Goal: Task Accomplishment & Management: Use online tool/utility

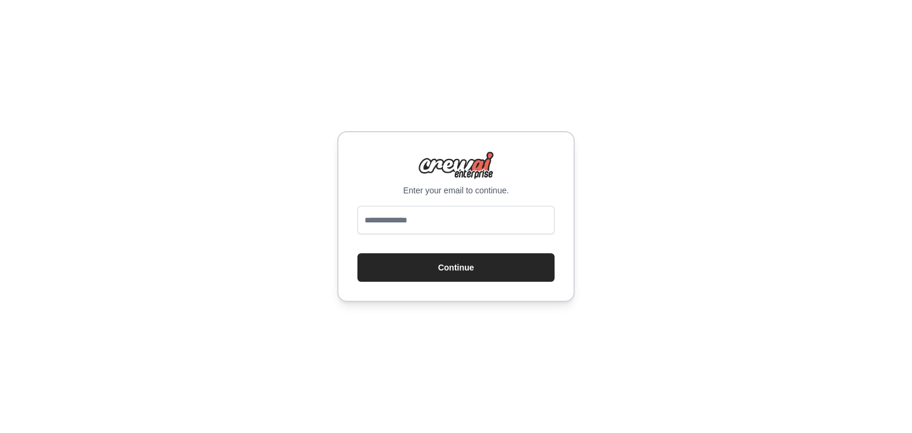
type input "**********"
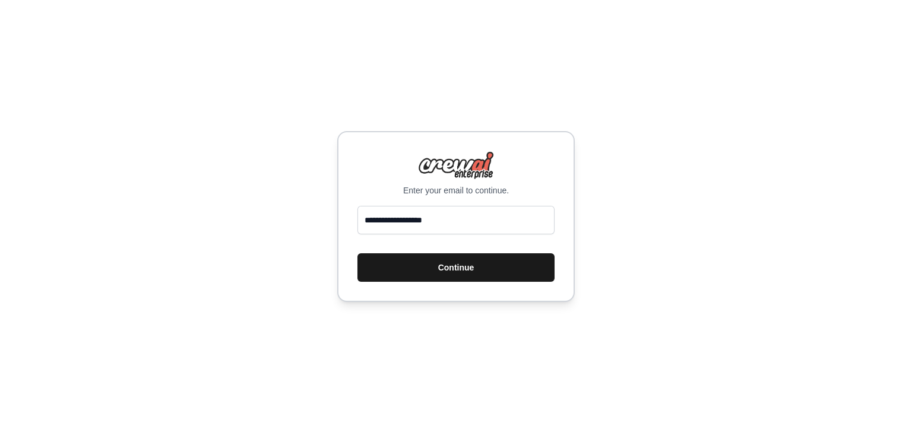
click at [439, 269] on button "Continue" at bounding box center [455, 267] width 197 height 28
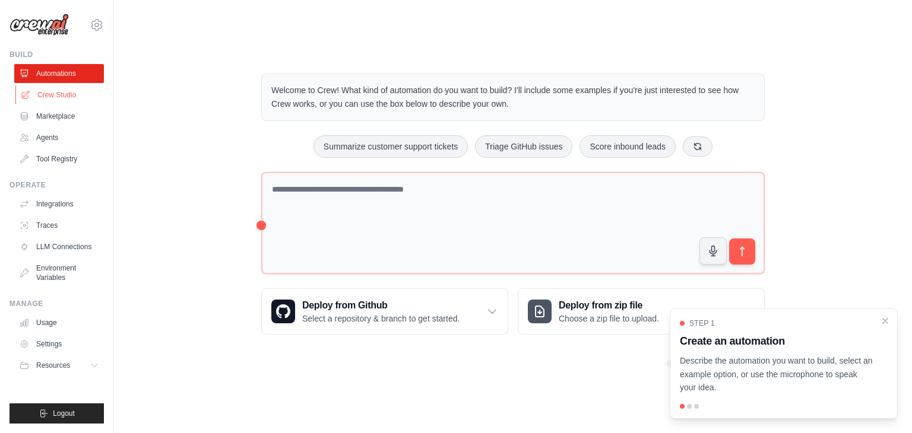
click at [65, 94] on link "Crew Studio" at bounding box center [60, 94] width 90 height 19
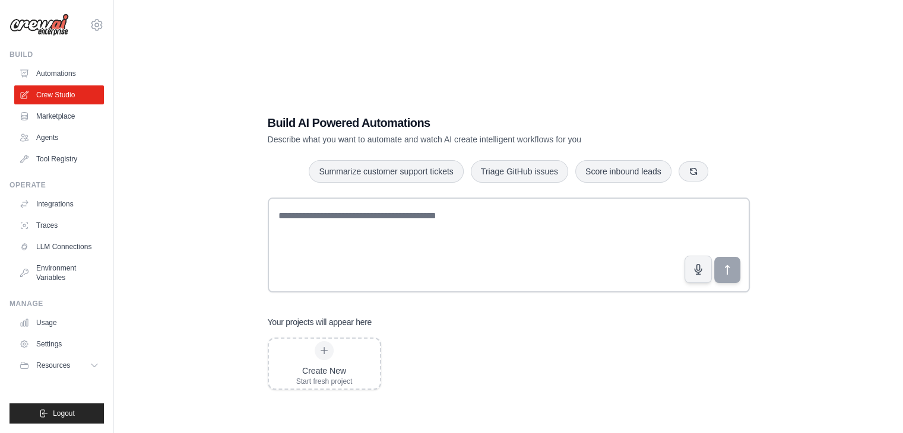
drag, startPoint x: 508, startPoint y: 149, endPoint x: 491, endPoint y: 324, distance: 175.3
click at [502, 279] on div "Build AI Powered Automations Describe what you want to automate and watch AI cr…" at bounding box center [508, 252] width 510 height 313
drag, startPoint x: 348, startPoint y: 341, endPoint x: 442, endPoint y: 305, distance: 100.3
click at [432, 316] on div "Your projects will appear here Create New Start fresh project" at bounding box center [509, 353] width 482 height 74
click at [214, 252] on div "Build AI Powered Automations Describe what you want to automate and watch AI cr…" at bounding box center [508, 252] width 751 height 433
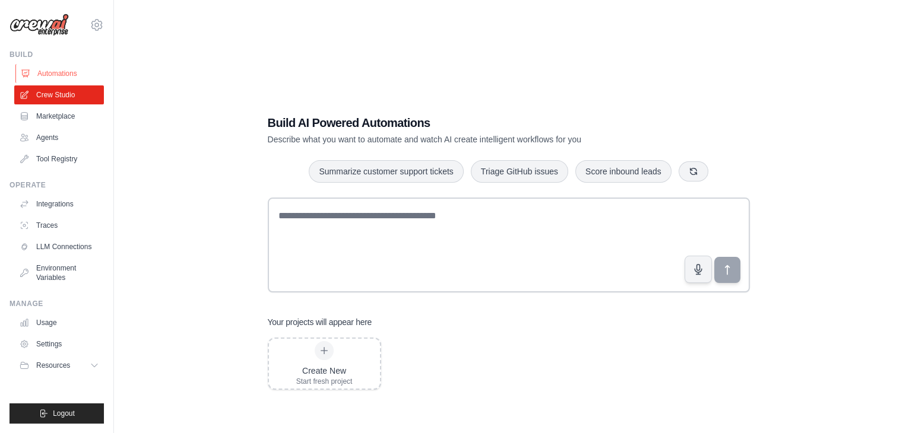
click at [57, 72] on link "Automations" at bounding box center [60, 73] width 90 height 19
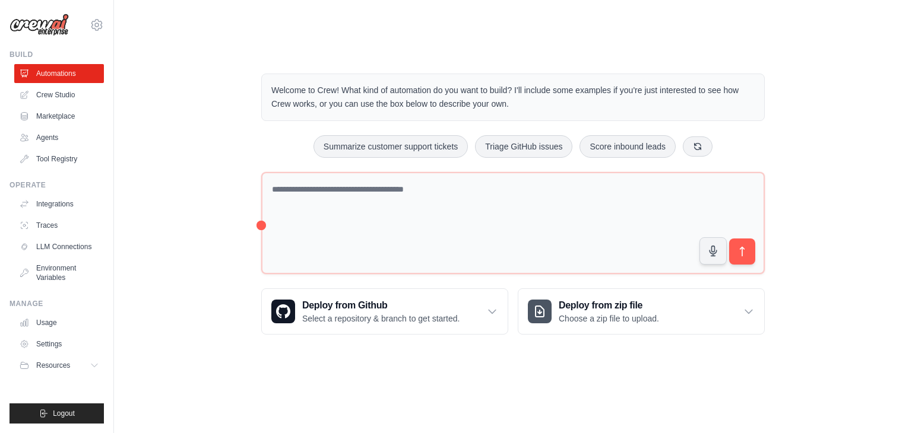
click at [66, 93] on link "Crew Studio" at bounding box center [59, 94] width 90 height 19
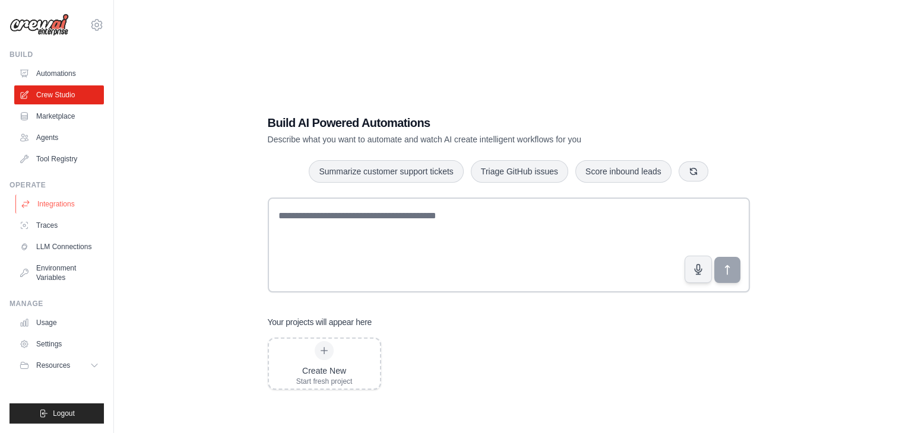
click at [65, 203] on link "Integrations" at bounding box center [60, 204] width 90 height 19
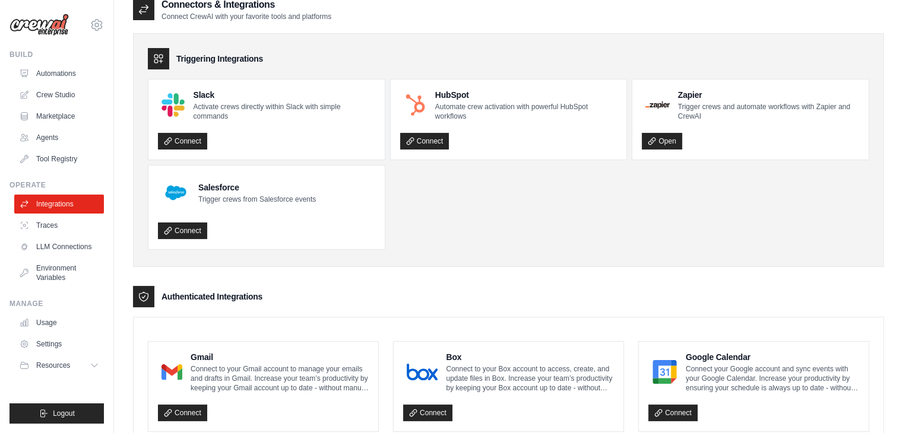
scroll to position [119, 0]
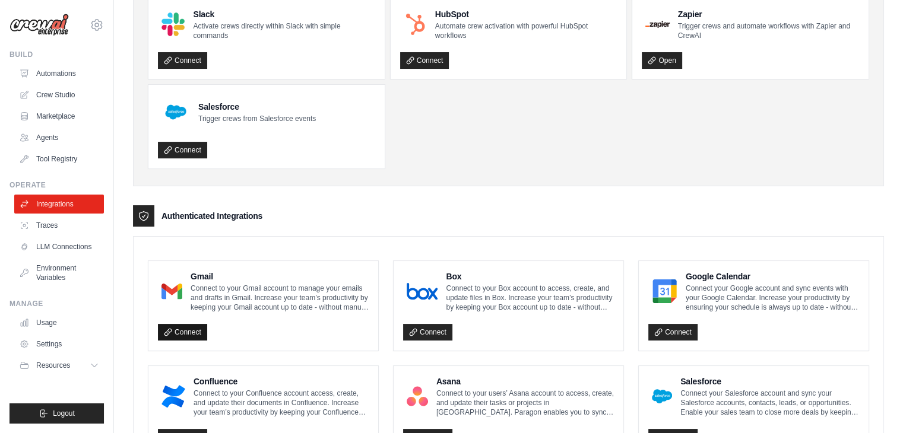
click at [201, 324] on link "Connect" at bounding box center [182, 332] width 49 height 17
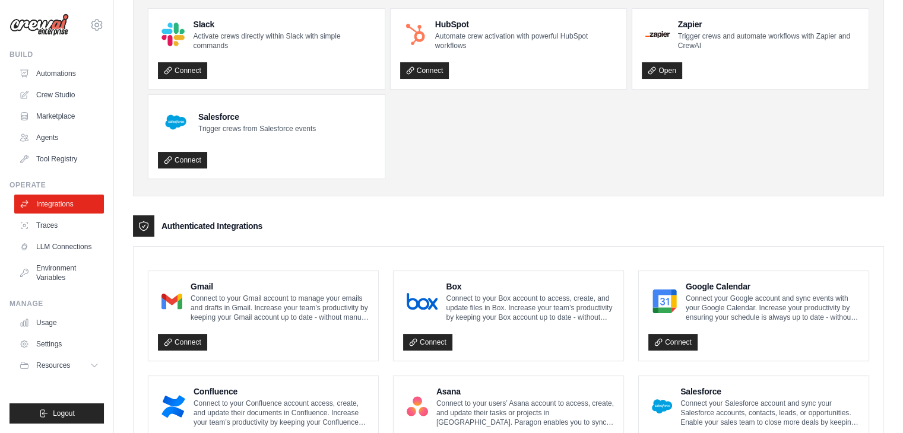
scroll to position [178, 0]
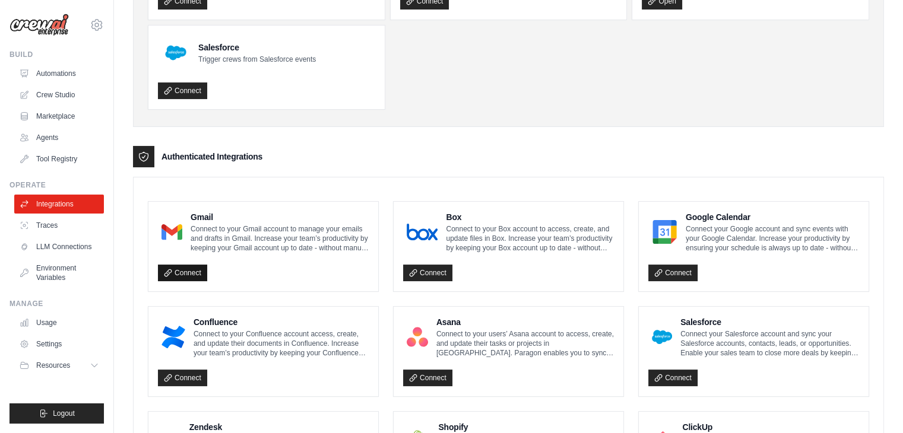
click at [197, 265] on link "Connect" at bounding box center [182, 273] width 49 height 17
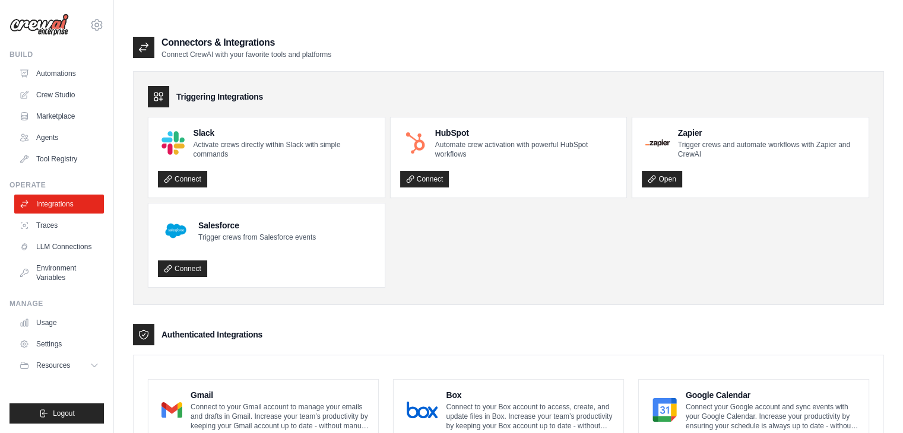
scroll to position [0, 0]
click at [65, 94] on link "Crew Studio" at bounding box center [60, 94] width 90 height 19
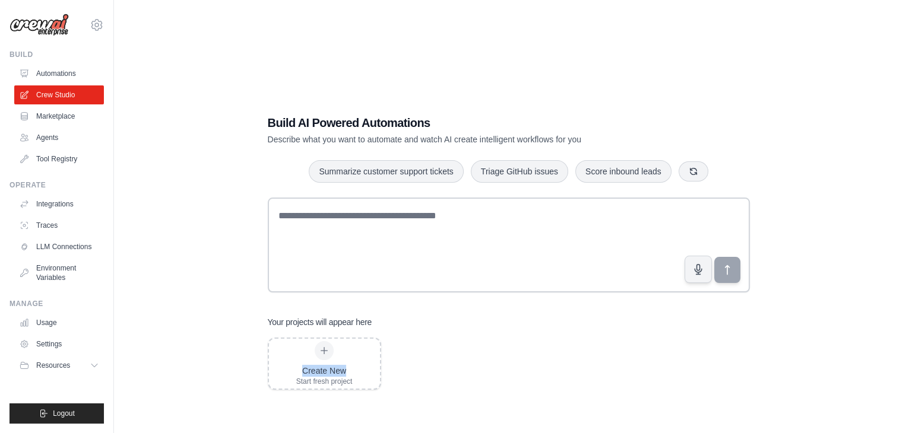
drag, startPoint x: 370, startPoint y: 342, endPoint x: 515, endPoint y: 314, distance: 147.5
click at [515, 338] on div "Create New Start fresh project" at bounding box center [509, 364] width 482 height 52
click at [508, 338] on div "Create New Start fresh project" at bounding box center [509, 364] width 482 height 52
click at [331, 341] on div at bounding box center [324, 350] width 19 height 19
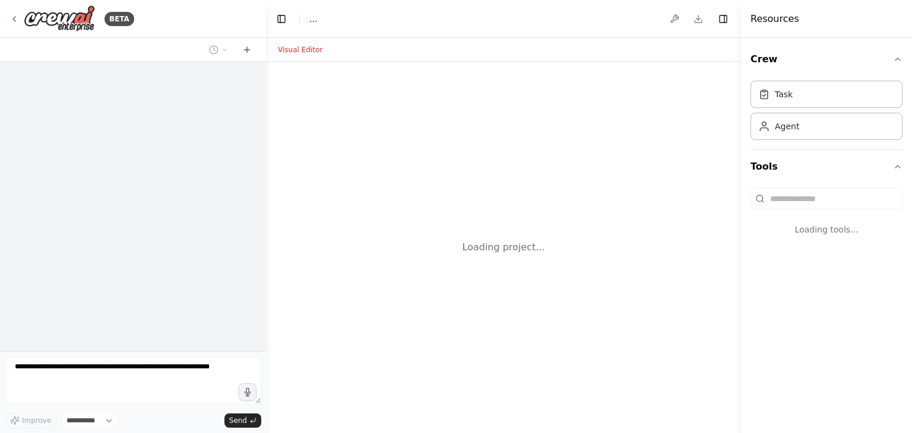
select select "****"
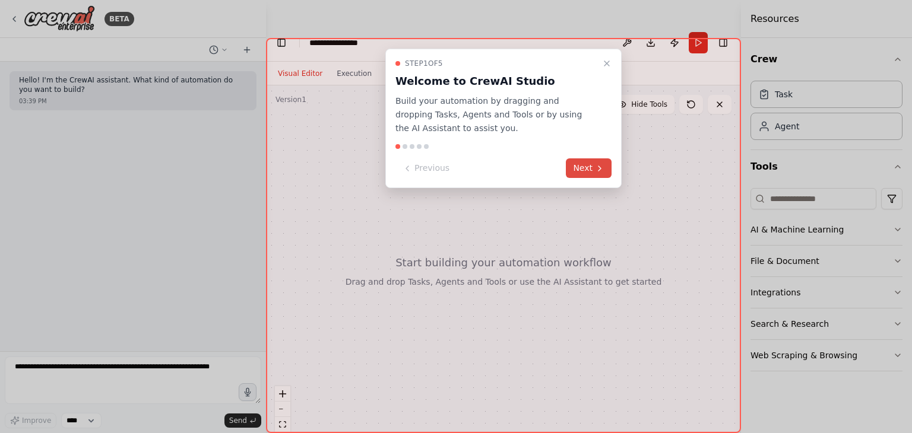
click at [584, 168] on button "Next" at bounding box center [589, 168] width 46 height 20
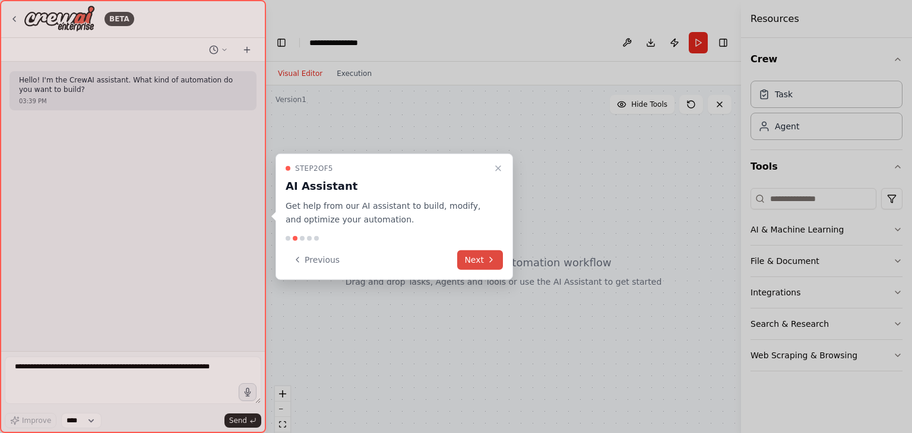
click at [475, 258] on button "Next" at bounding box center [480, 260] width 46 height 20
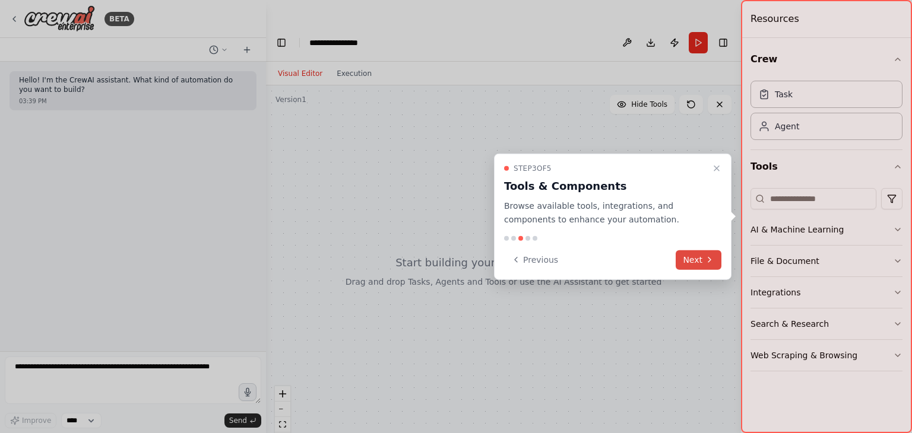
click at [697, 256] on button "Next" at bounding box center [699, 260] width 46 height 20
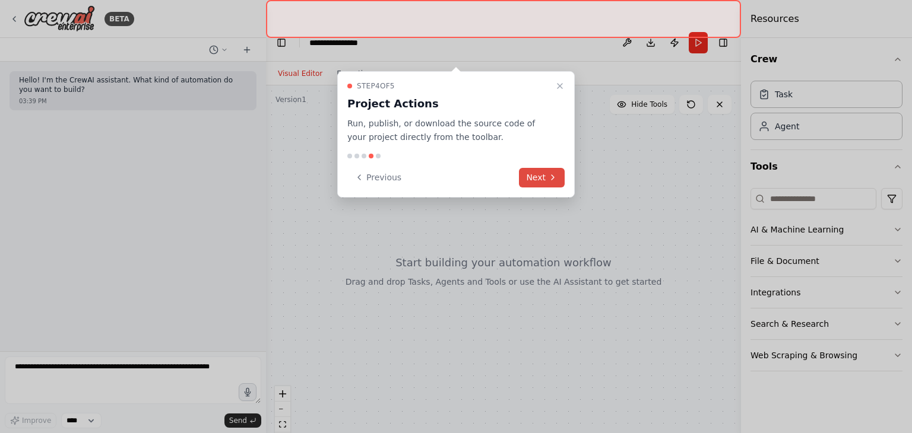
click at [529, 168] on button "Next" at bounding box center [542, 178] width 46 height 20
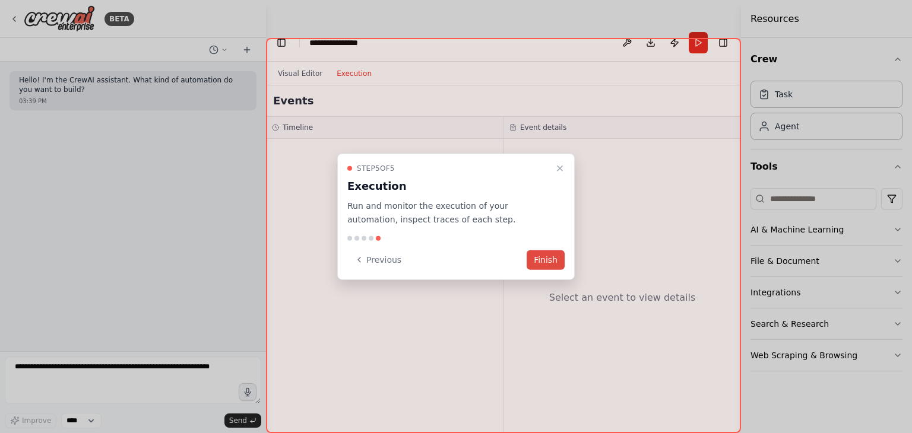
click at [547, 255] on button "Finish" at bounding box center [546, 260] width 38 height 20
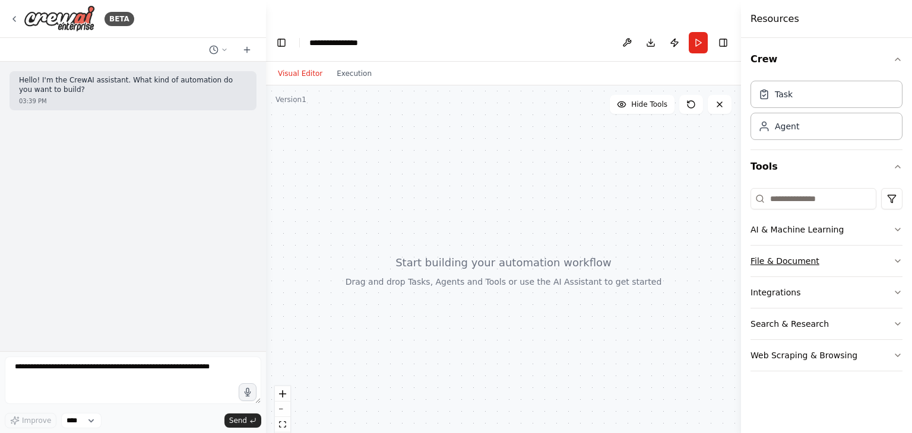
click at [810, 259] on button "File & Document" at bounding box center [826, 261] width 152 height 31
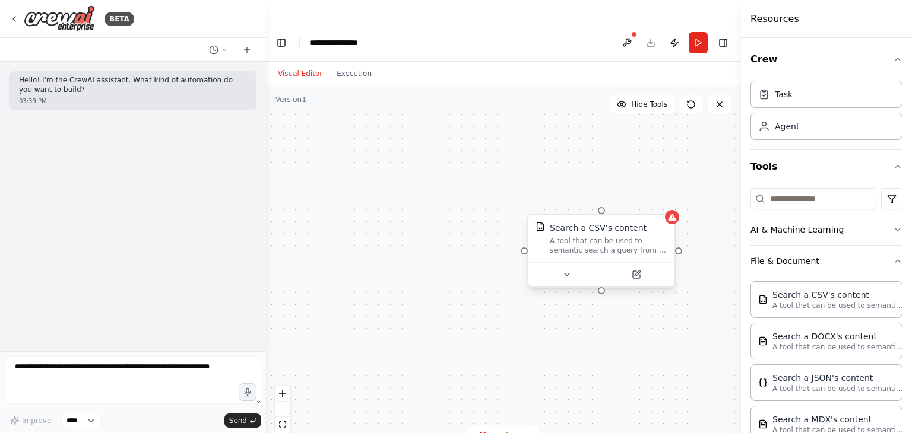
drag, startPoint x: 555, startPoint y: 221, endPoint x: 542, endPoint y: 236, distance: 19.3
drag, startPoint x: 542, startPoint y: 236, endPoint x: 538, endPoint y: 257, distance: 21.8
click at [538, 268] on button at bounding box center [566, 275] width 67 height 14
click at [480, 432] on icon at bounding box center [482, 436] width 9 height 9
click at [610, 316] on div "Search a CSV's content A tool that can be used to semantic search a query from …" at bounding box center [503, 271] width 475 height 372
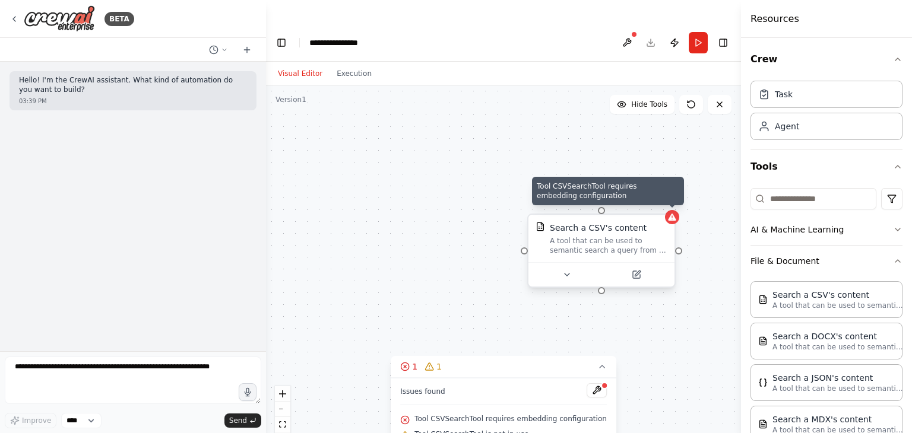
drag, startPoint x: 671, startPoint y: 197, endPoint x: 656, endPoint y: 204, distance: 16.5
click at [656, 222] on div "Search a CSV's content" at bounding box center [609, 228] width 118 height 12
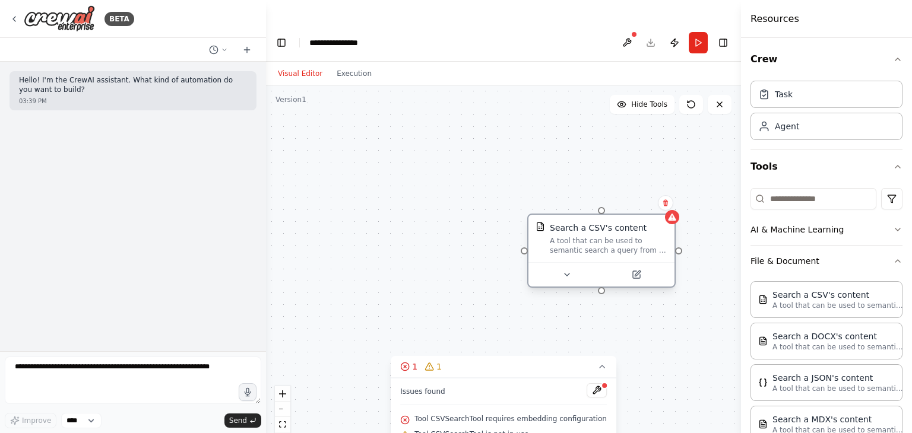
click at [656, 222] on div "Search a CSV's content" at bounding box center [609, 228] width 118 height 12
click at [665, 200] on icon at bounding box center [665, 203] width 5 height 7
click at [643, 196] on button "Confirm" at bounding box center [632, 203] width 42 height 14
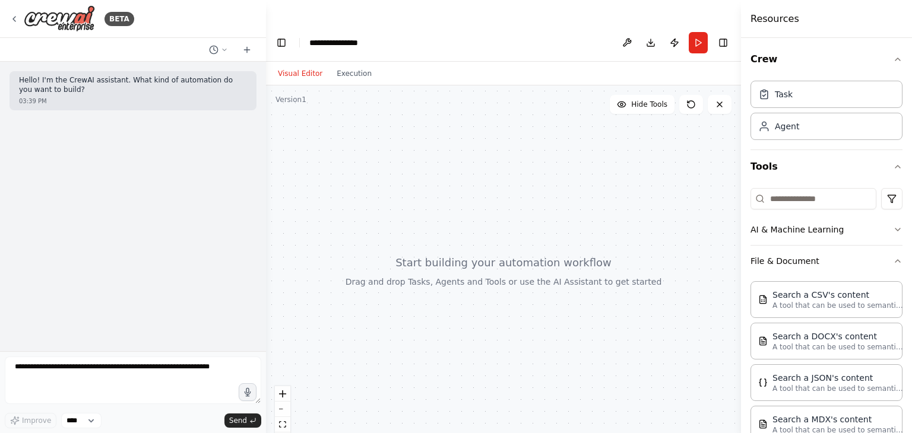
click at [655, 271] on div at bounding box center [503, 271] width 475 height 372
click at [13, 18] on icon at bounding box center [14, 19] width 2 height 5
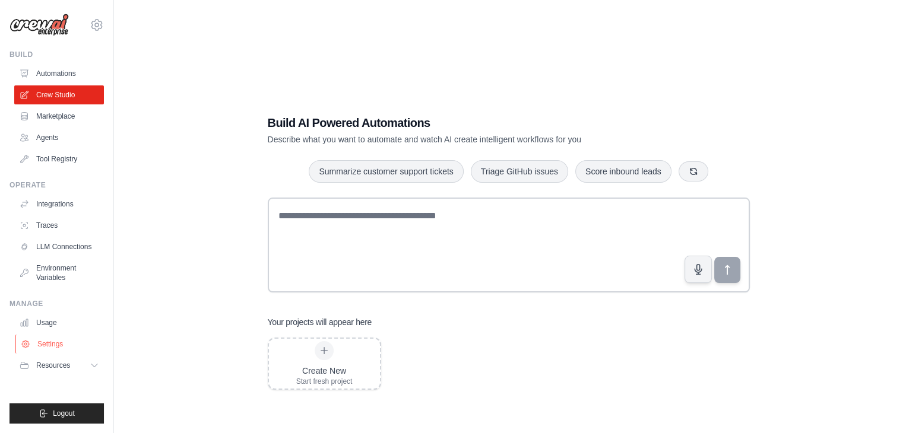
click at [54, 347] on link "Settings" at bounding box center [60, 344] width 90 height 19
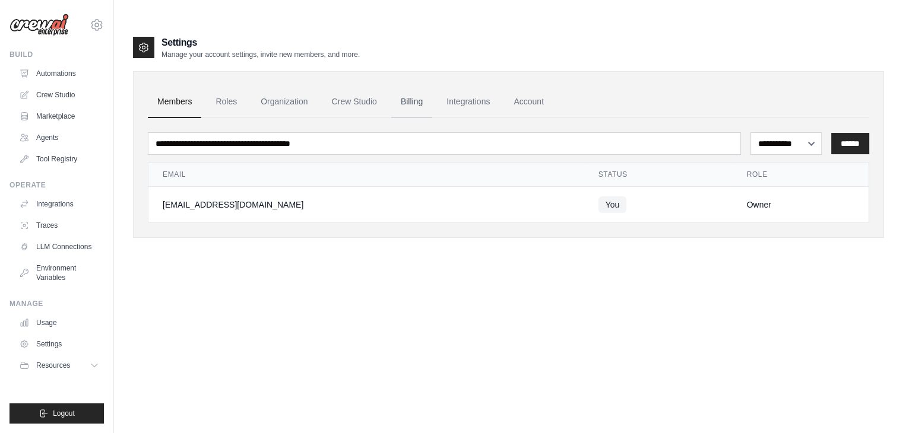
click at [412, 86] on link "Billing" at bounding box center [411, 102] width 41 height 32
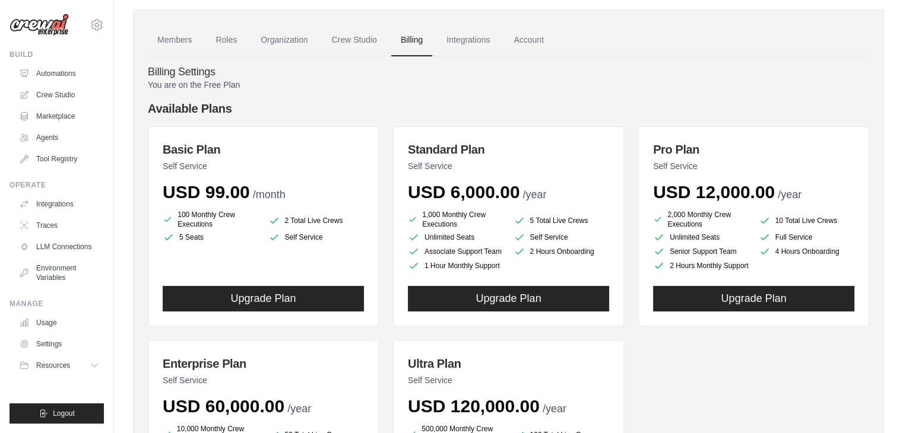
scroll to position [45, 0]
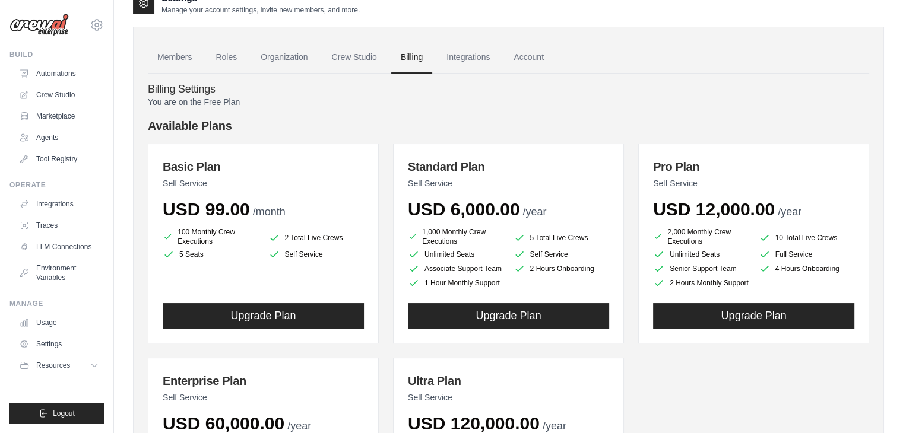
click at [197, 249] on li "5 Seats" at bounding box center [211, 255] width 96 height 12
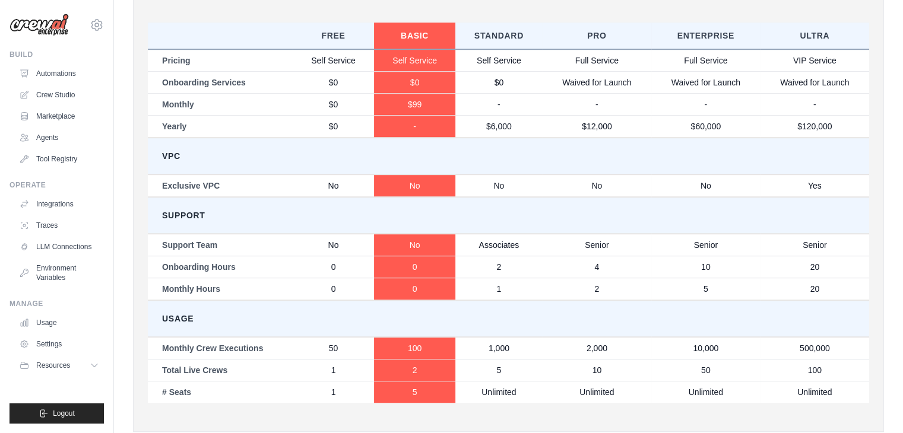
scroll to position [651, 0]
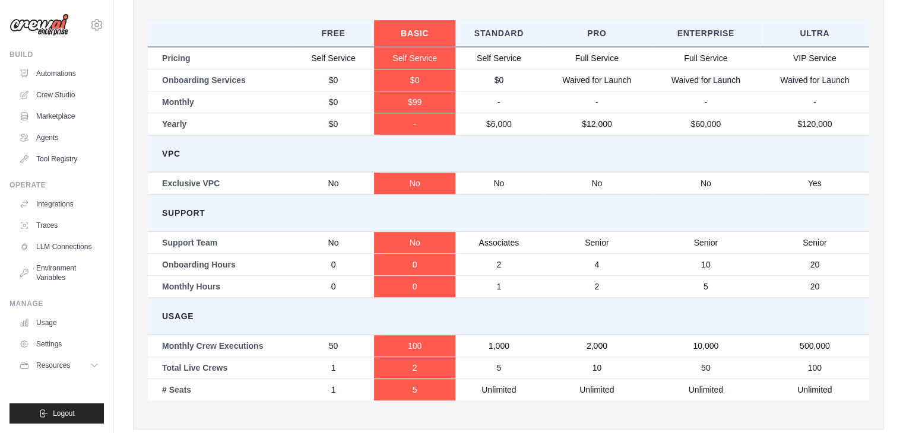
click at [286, 379] on td "# Seats" at bounding box center [220, 390] width 145 height 22
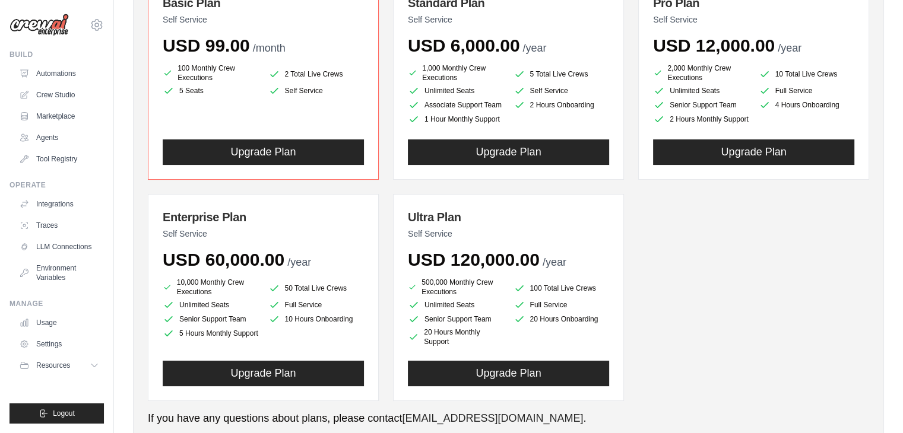
scroll to position [0, 0]
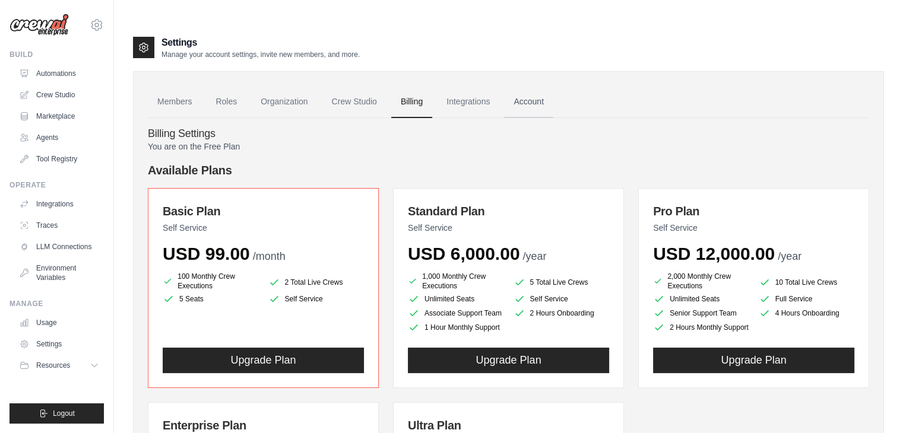
click at [544, 86] on link "Account" at bounding box center [528, 102] width 49 height 32
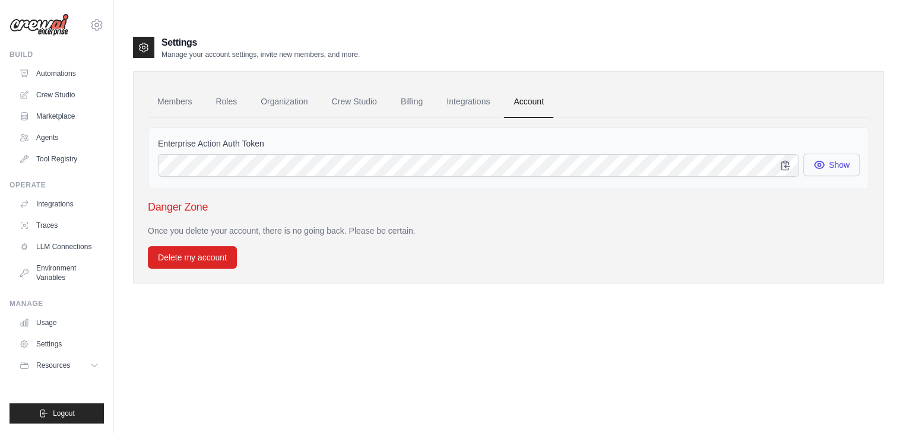
click at [822, 159] on icon "button" at bounding box center [819, 165] width 12 height 12
click at [170, 86] on link "Members" at bounding box center [174, 102] width 53 height 32
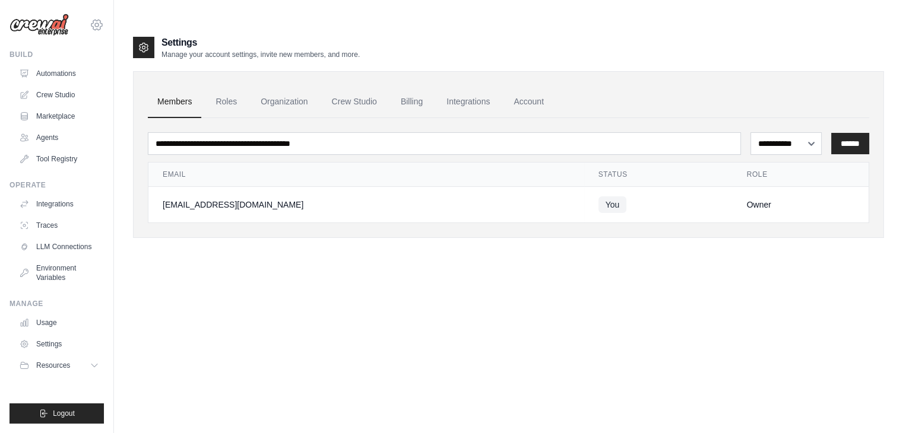
click at [96, 24] on icon at bounding box center [97, 25] width 14 height 14
click at [63, 91] on link "Crew Studio" at bounding box center [60, 94] width 90 height 19
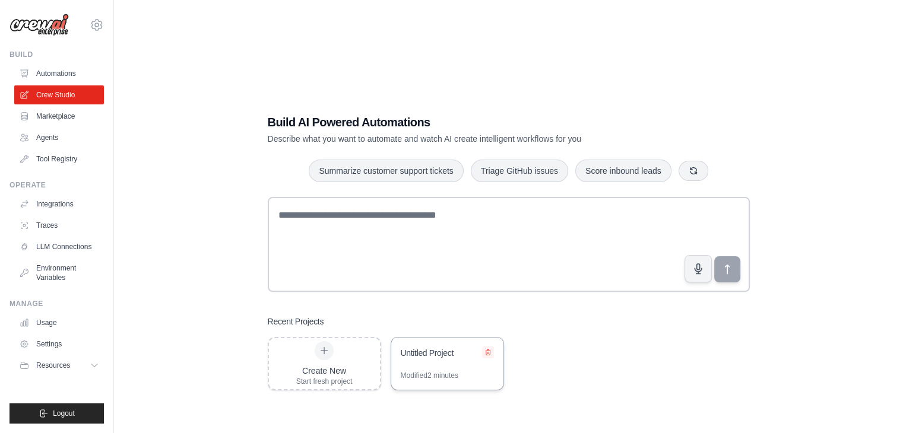
click at [486, 350] on icon at bounding box center [488, 352] width 5 height 5
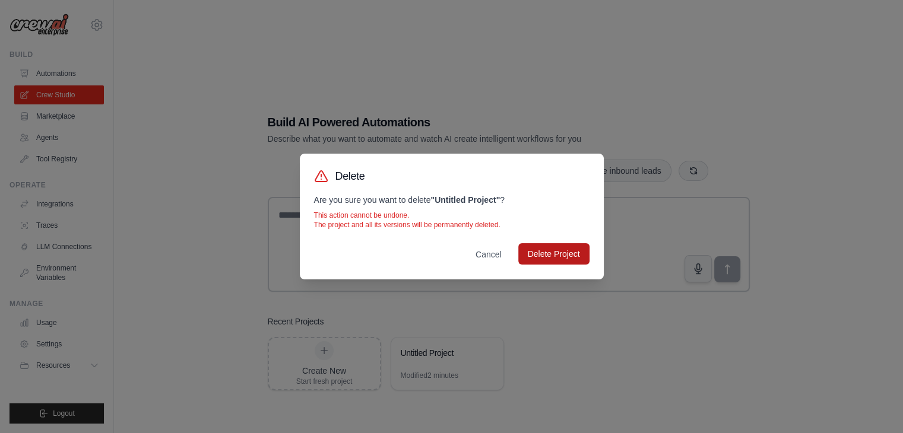
click at [532, 255] on button "Delete Project" at bounding box center [553, 253] width 71 height 21
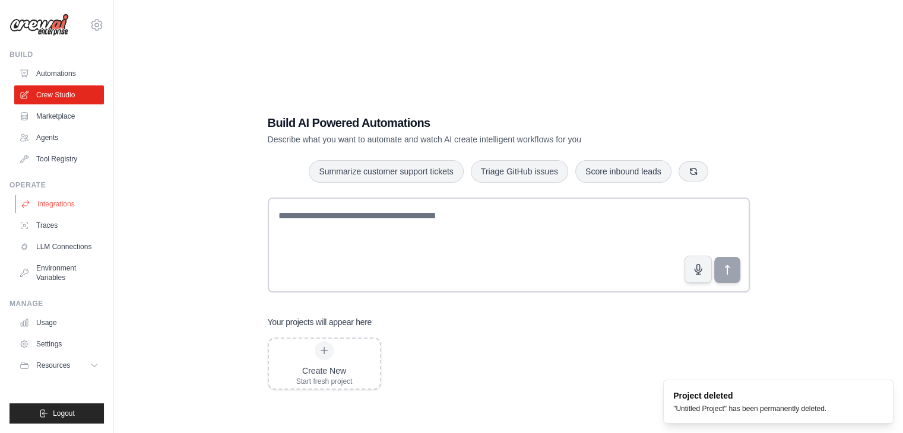
click at [69, 197] on link "Integrations" at bounding box center [60, 204] width 90 height 19
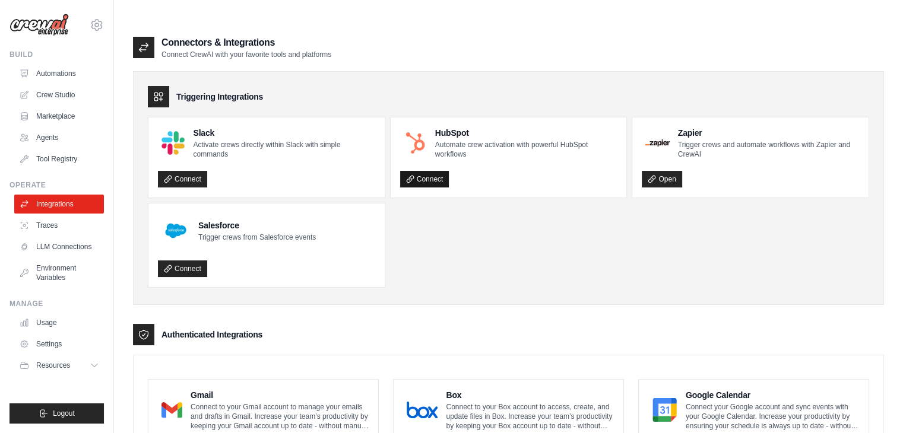
click at [429, 171] on link "Connect" at bounding box center [424, 179] width 49 height 17
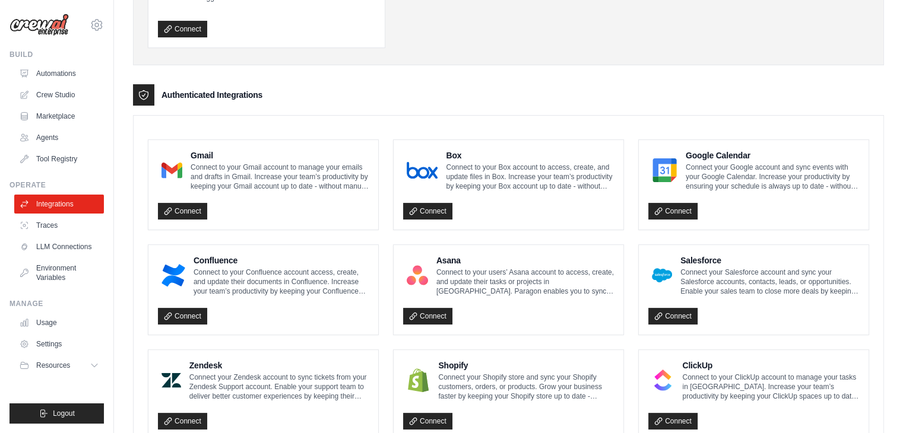
scroll to position [237, 0]
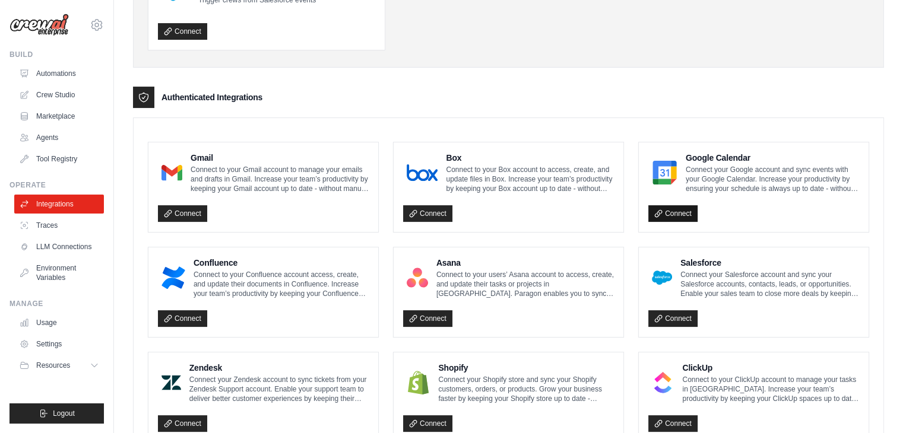
click at [667, 205] on link "Connect" at bounding box center [672, 213] width 49 height 17
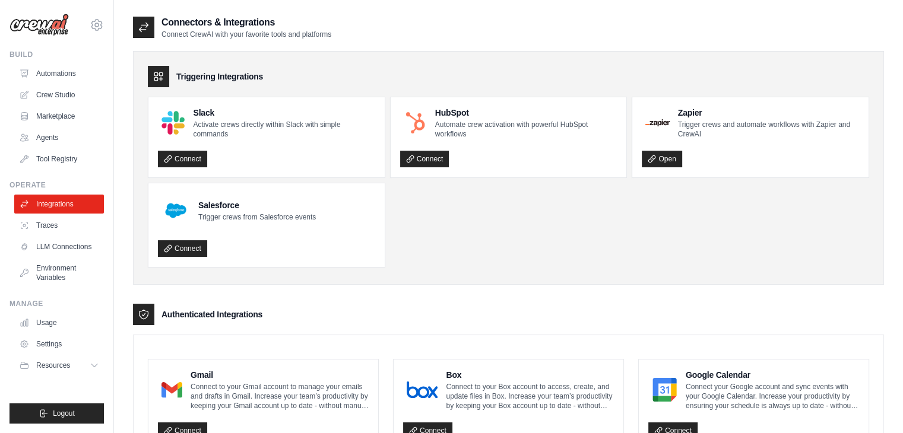
scroll to position [0, 0]
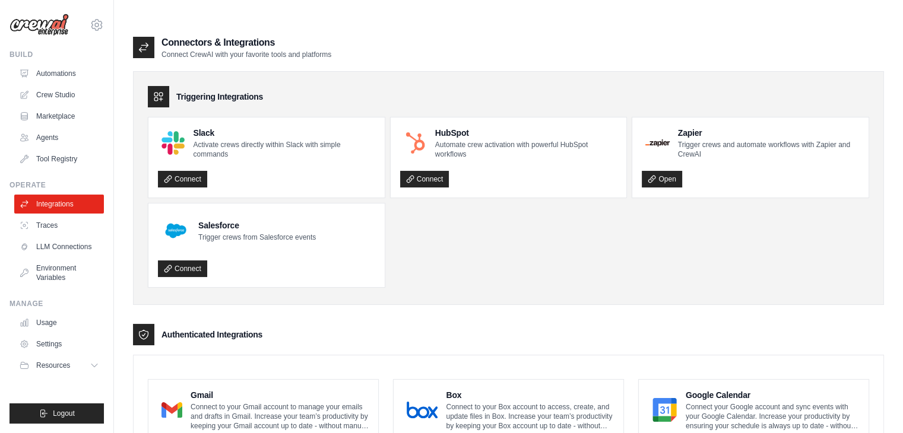
click at [47, 19] on img at bounding box center [38, 25] width 59 height 23
click at [46, 29] on img at bounding box center [38, 25] width 59 height 23
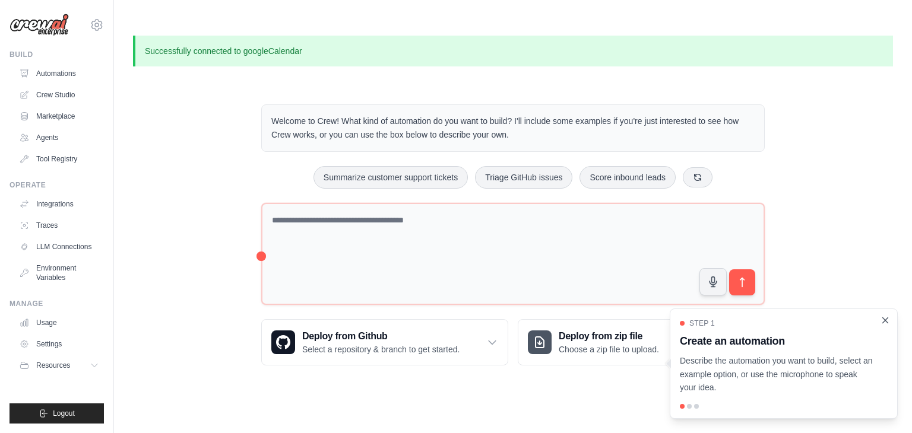
click at [881, 324] on icon "Close walkthrough" at bounding box center [885, 320] width 11 height 11
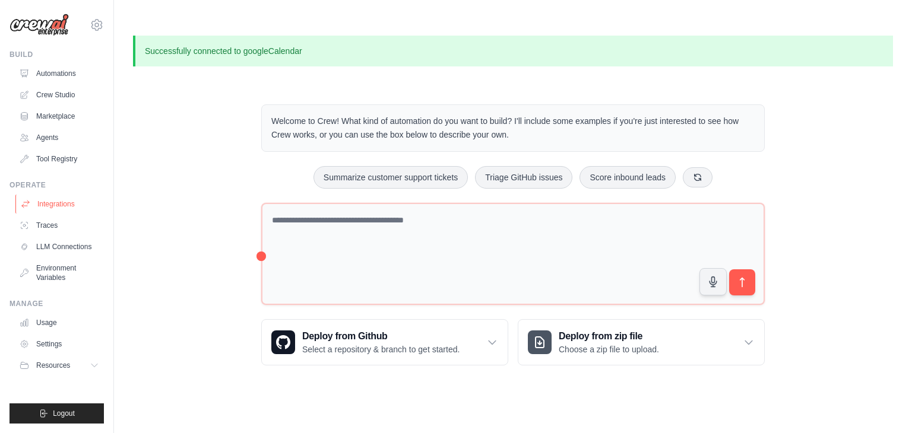
click at [63, 200] on link "Integrations" at bounding box center [60, 204] width 90 height 19
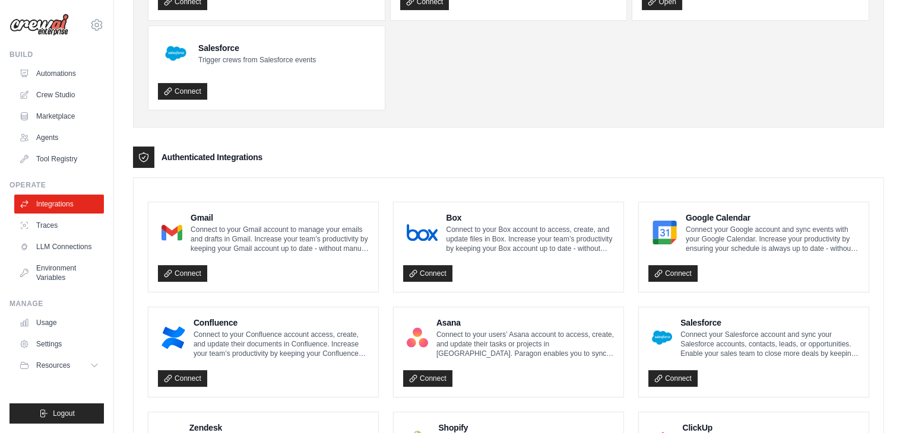
scroll to position [178, 0]
click at [180, 265] on link "Connect" at bounding box center [182, 273] width 49 height 17
click at [680, 265] on link "Connect" at bounding box center [672, 273] width 49 height 17
click at [195, 265] on link "Connect" at bounding box center [182, 273] width 49 height 17
